Goal: Information Seeking & Learning: Learn about a topic

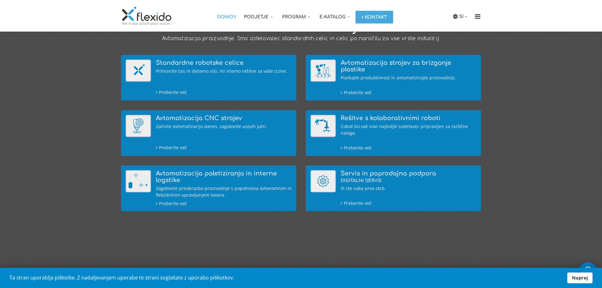
scroll to position [95, 0]
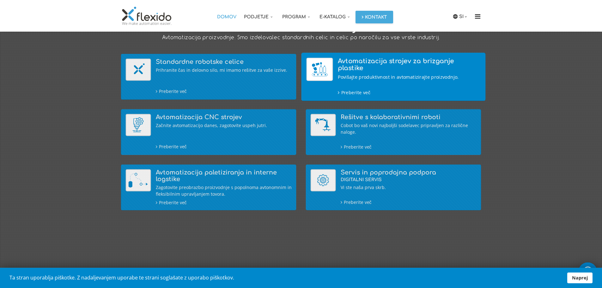
click at [381, 63] on h4 "Avtomatizacija strojev za brizganje plastike" at bounding box center [409, 65] width 143 height 14
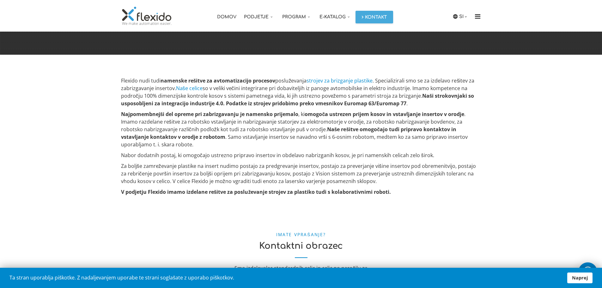
scroll to position [330, 0]
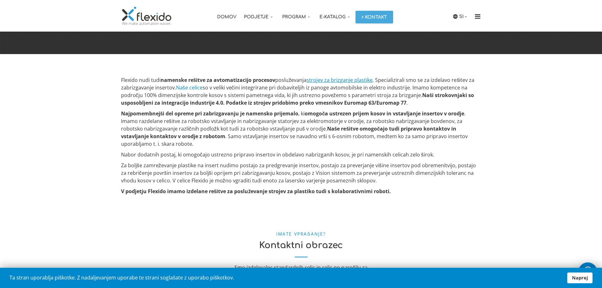
click at [328, 80] on link "strojev za brizganje plastike" at bounding box center [340, 80] width 66 height 7
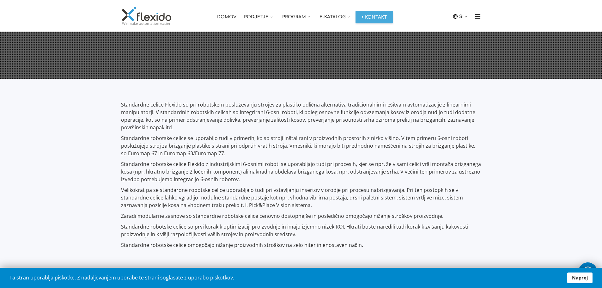
scroll to position [311, 0]
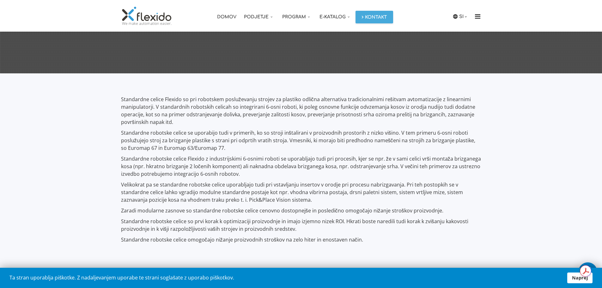
click at [307, 170] on p "Standardne robotske celice Flexido z industrijskimi 6-osnimi roboti se uporablj…" at bounding box center [301, 166] width 360 height 23
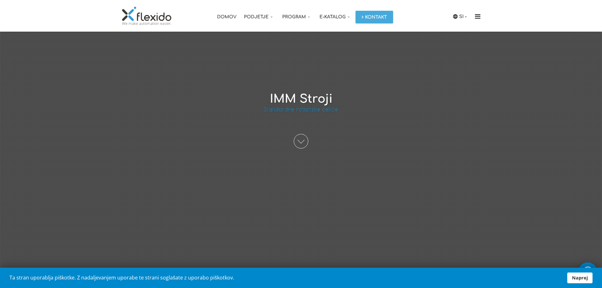
scroll to position [0, 0]
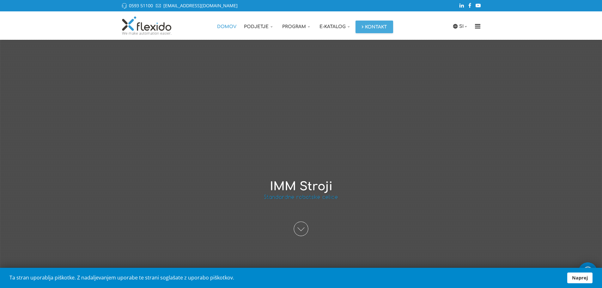
click at [230, 25] on link "Domov" at bounding box center [226, 25] width 27 height 28
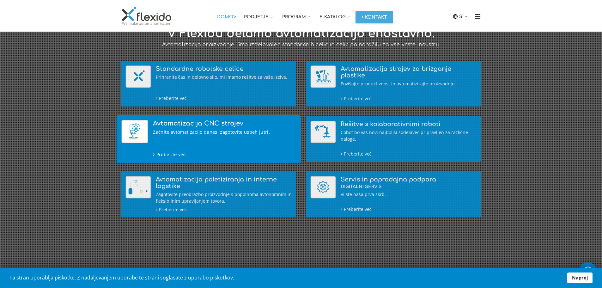
scroll to position [95, 0]
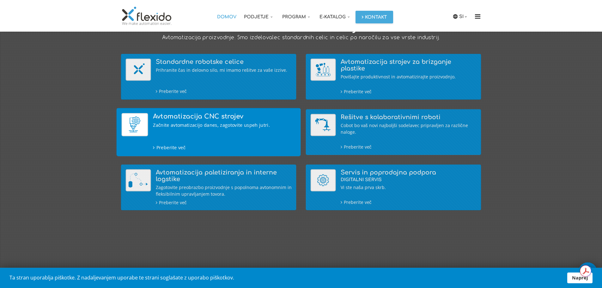
click at [251, 117] on h4 "Avtomatizacija CNC strojev" at bounding box center [224, 116] width 143 height 7
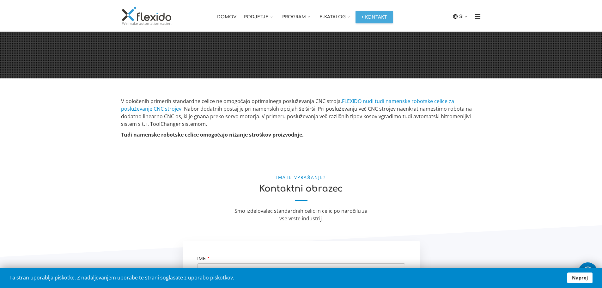
scroll to position [307, 0]
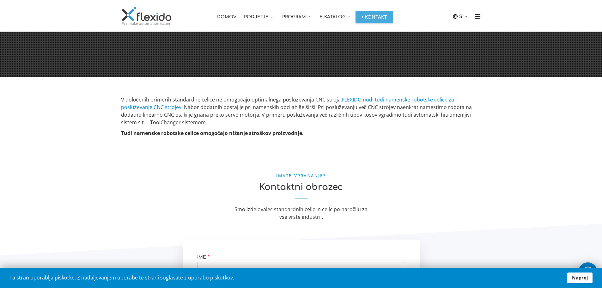
click at [87, 152] on section "Imate vprašanje? Kontaktni obrazec Smo izdelovalec standardnih celic in celic p…" at bounding box center [301, 195] width 612 height 90
